Goal: Information Seeking & Learning: Understand process/instructions

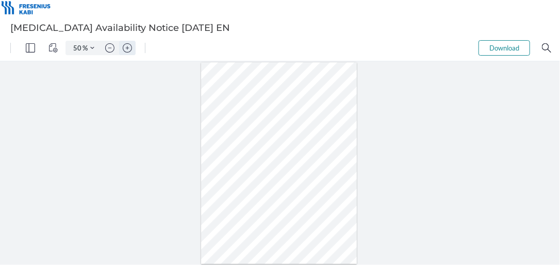
click at [130, 45] on img "Zoom in" at bounding box center [127, 47] width 9 height 9
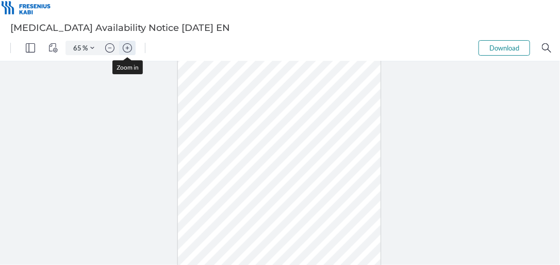
click at [130, 45] on img "Zoom in" at bounding box center [127, 47] width 9 height 9
type input "80"
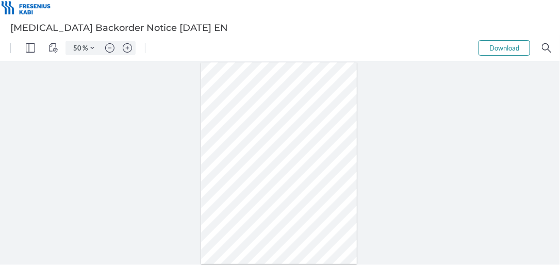
click at [126, 47] on img "Zoom in" at bounding box center [127, 47] width 9 height 9
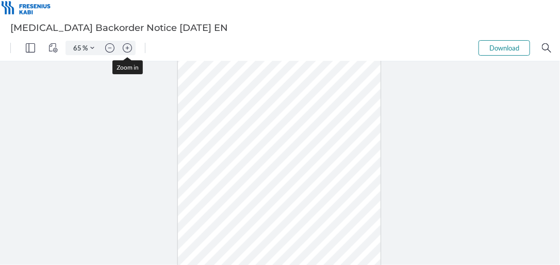
click at [126, 47] on img "Zoom in" at bounding box center [127, 47] width 9 height 9
type input "87"
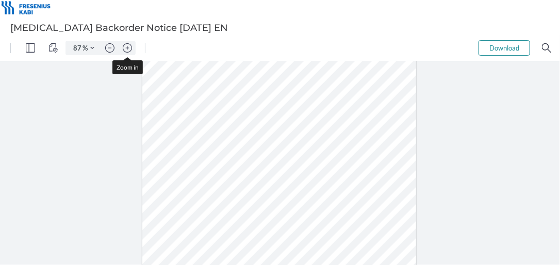
scroll to position [68, 0]
